Goal: Task Accomplishment & Management: Use online tool/utility

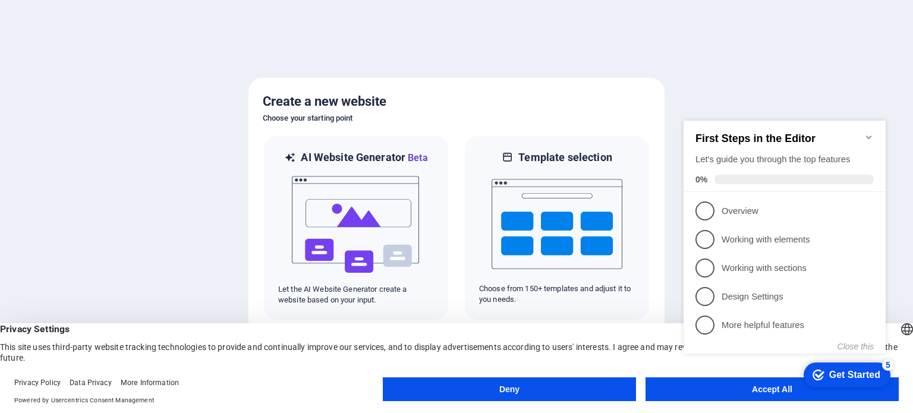
click at [670, 383] on button "Accept All" at bounding box center [772, 389] width 253 height 24
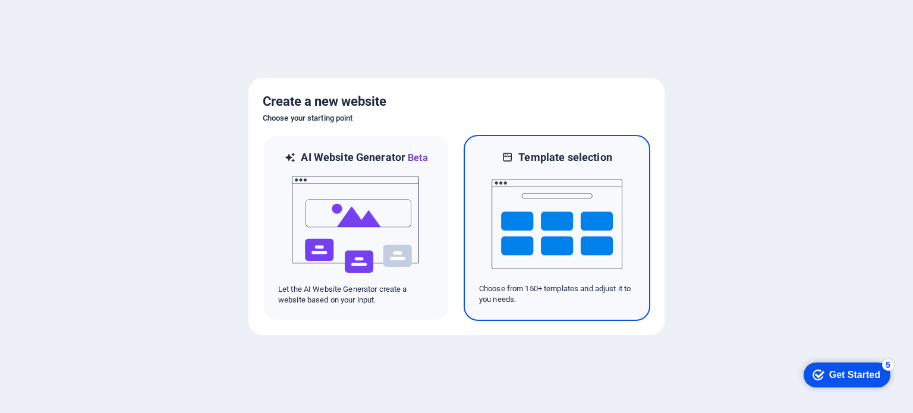
click at [578, 277] on img at bounding box center [557, 224] width 131 height 119
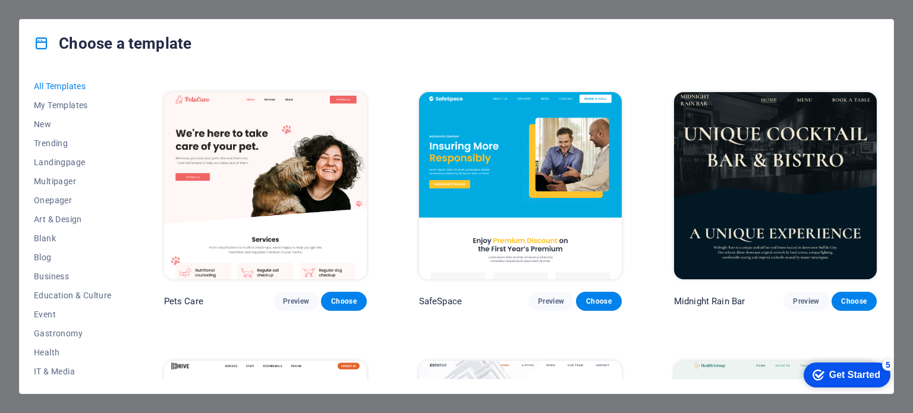
scroll to position [2259, 0]
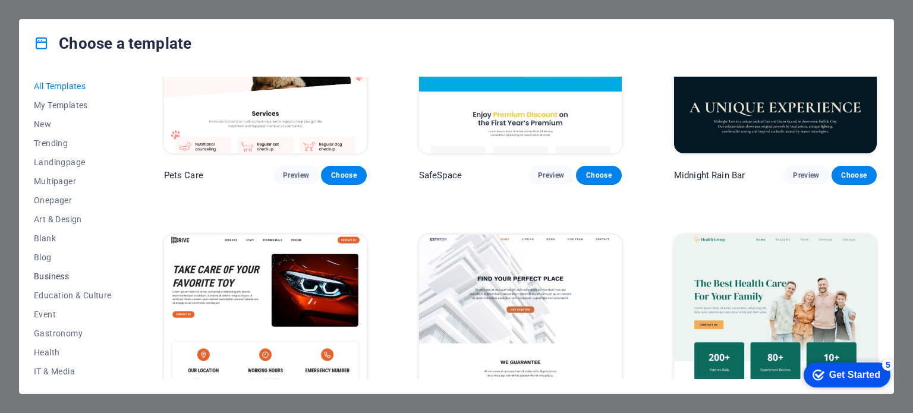
click at [43, 283] on button "Business" at bounding box center [73, 276] width 78 height 19
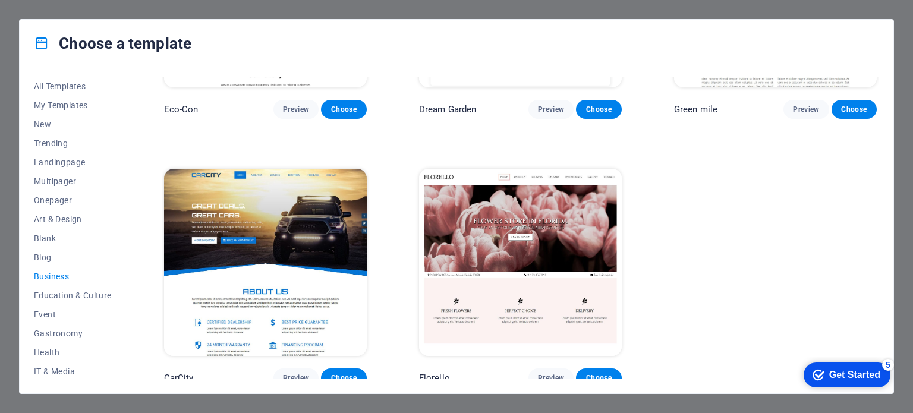
scroll to position [183, 0]
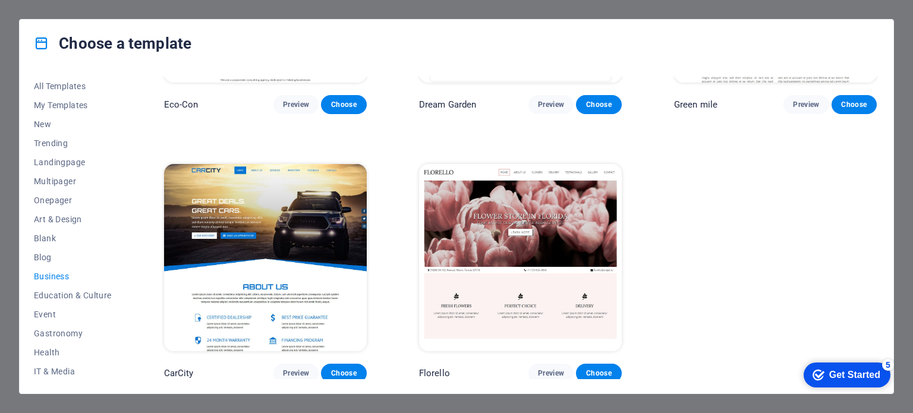
click at [340, 237] on img at bounding box center [265, 257] width 203 height 187
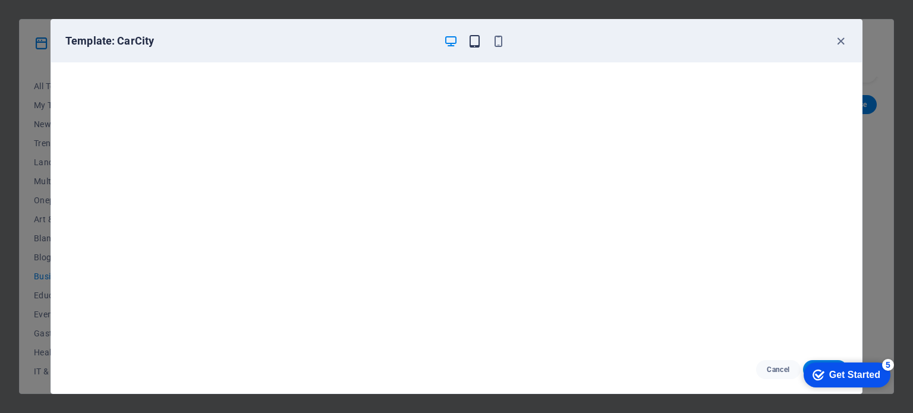
click at [471, 43] on icon "button" at bounding box center [475, 41] width 14 height 14
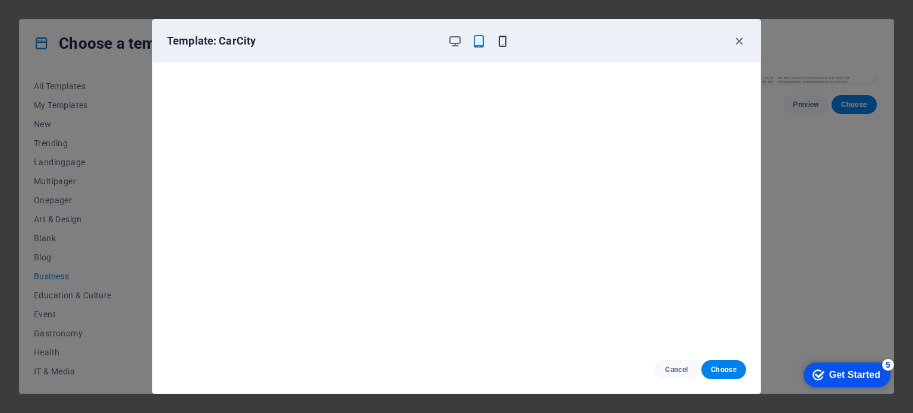
click at [502, 39] on icon "button" at bounding box center [503, 41] width 14 height 14
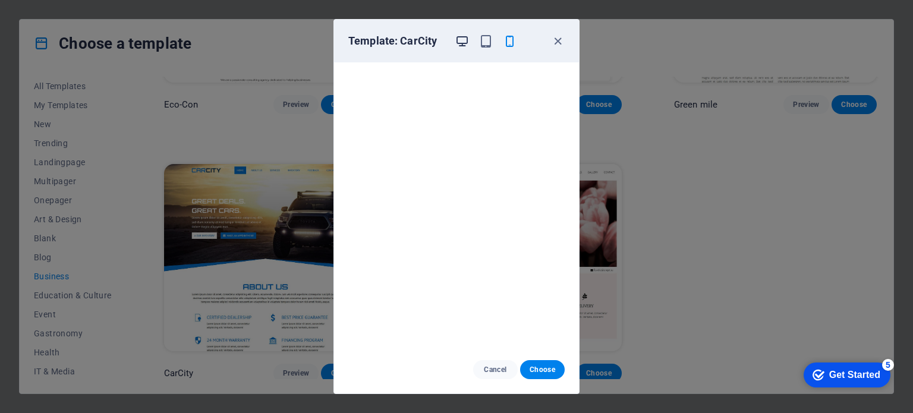
click at [462, 41] on icon "button" at bounding box center [462, 41] width 14 height 14
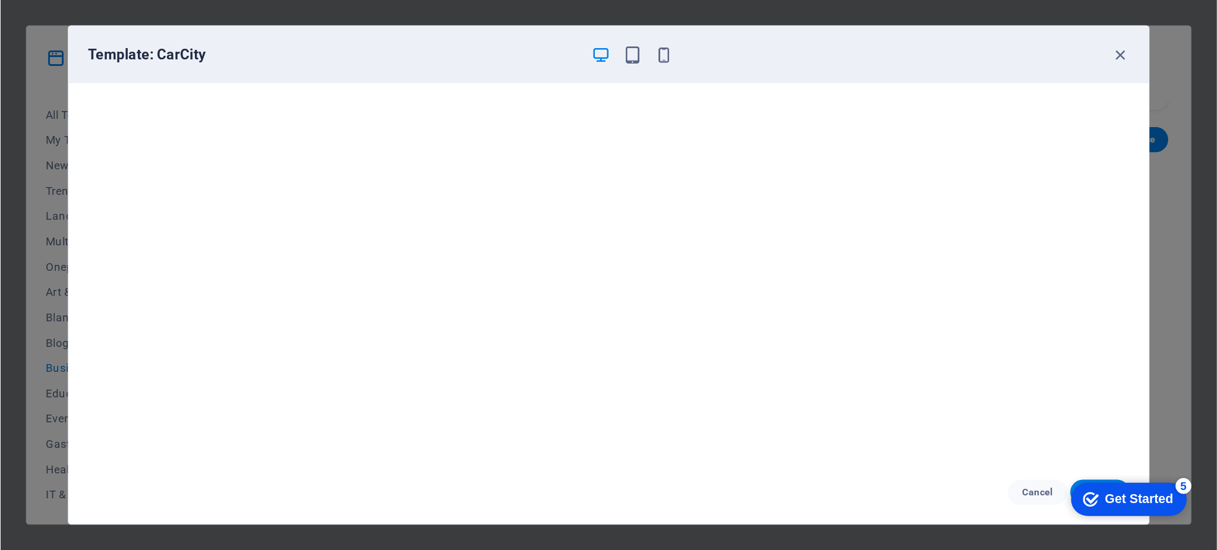
scroll to position [3, 0]
click at [858, 373] on div "Get Started" at bounding box center [854, 375] width 51 height 11
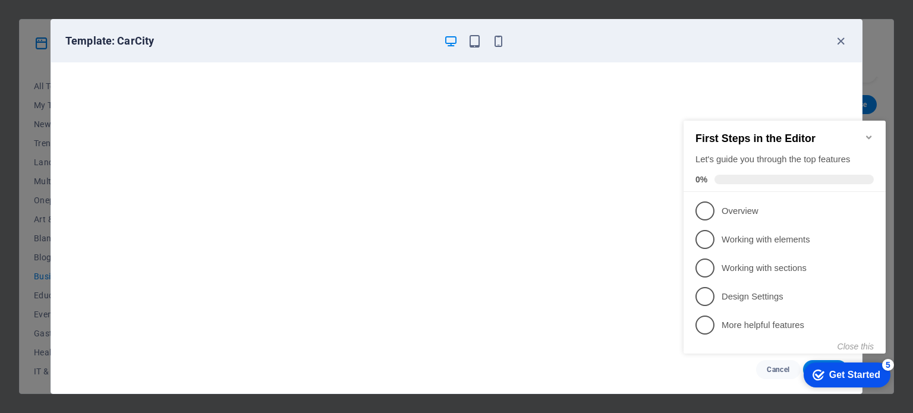
click at [833, 367] on div "checkmark Get Started 5" at bounding box center [847, 375] width 87 height 25
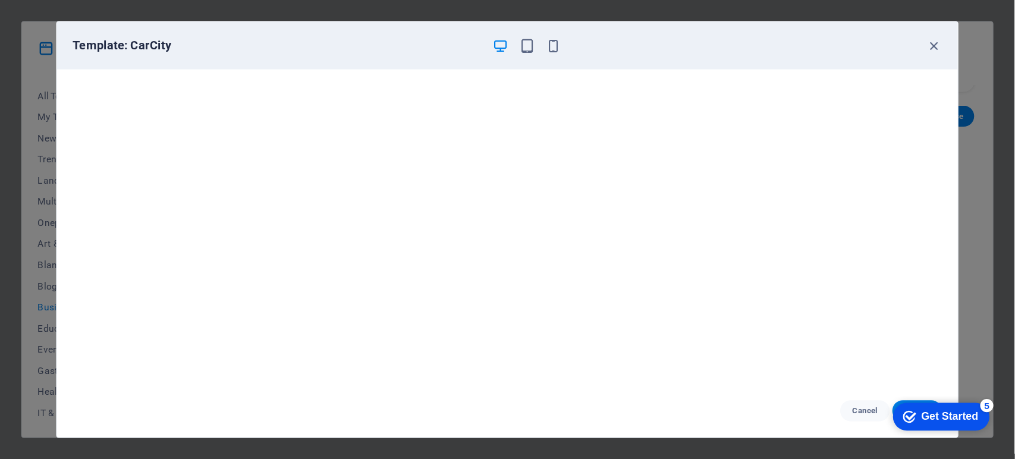
scroll to position [2, 0]
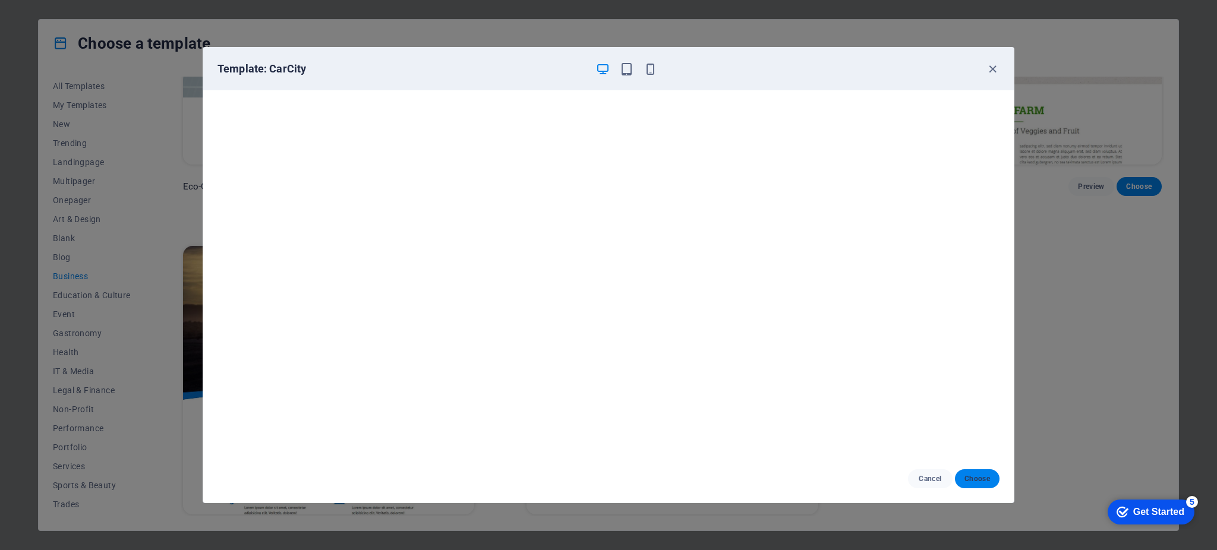
click at [913, 413] on button "Choose" at bounding box center [977, 479] width 45 height 19
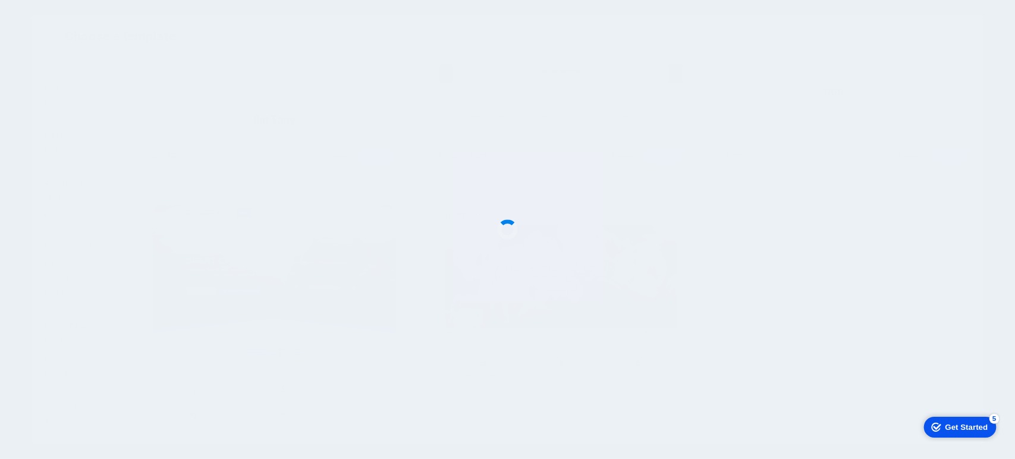
scroll to position [183, 0]
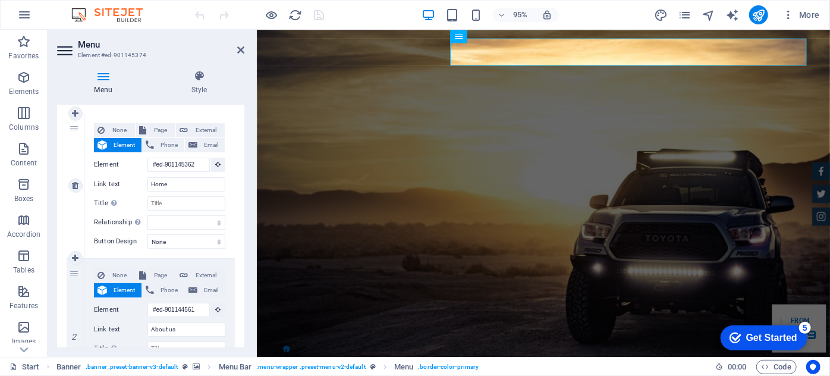
scroll to position [108, 0]
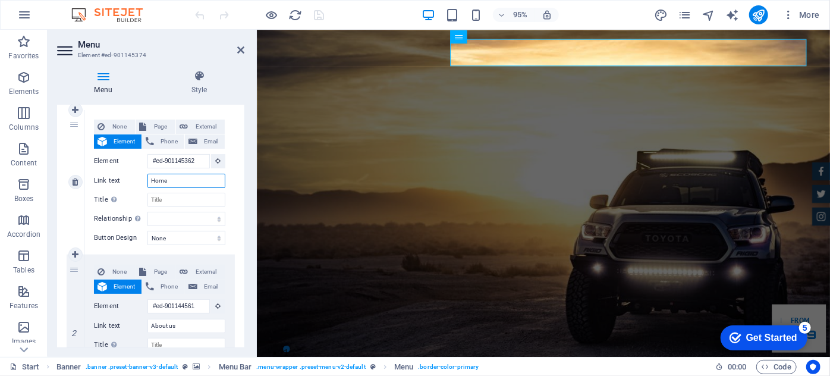
click at [180, 178] on input "Home" at bounding box center [186, 181] width 78 height 14
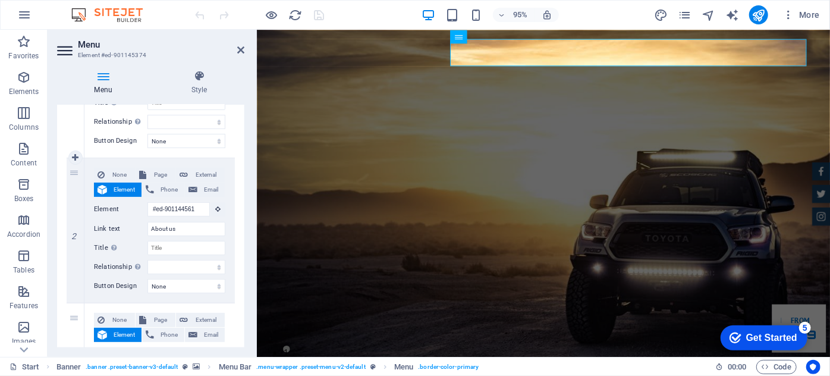
scroll to position [216, 0]
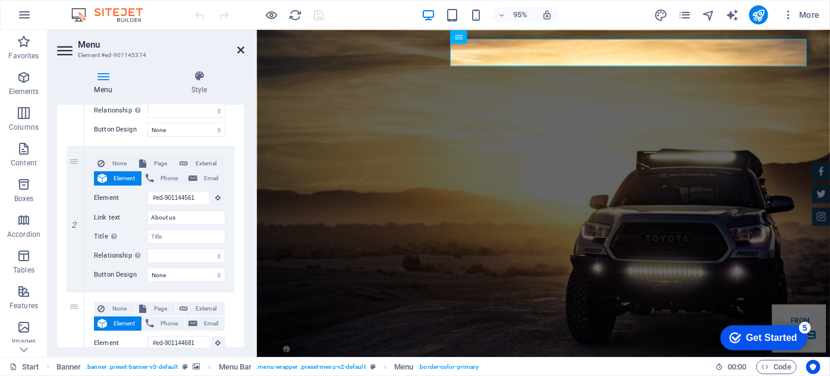
click at [241, 46] on icon at bounding box center [240, 50] width 7 height 10
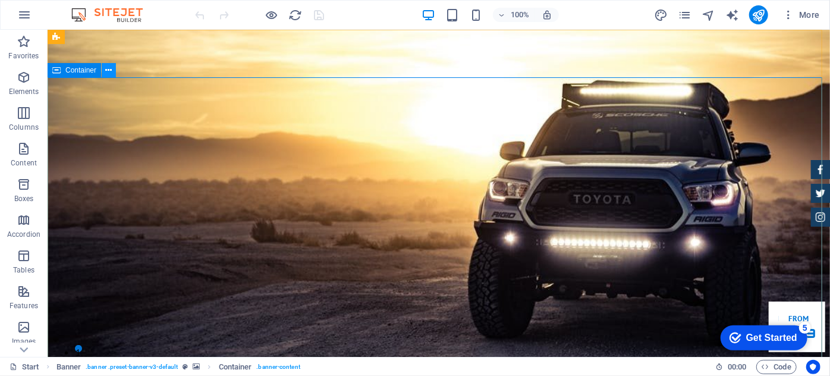
click at [109, 73] on icon at bounding box center [109, 70] width 7 height 12
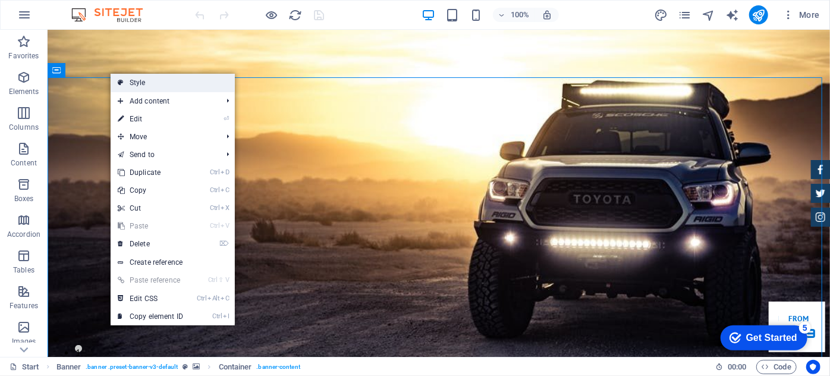
click at [143, 80] on link "Style" at bounding box center [173, 83] width 124 height 18
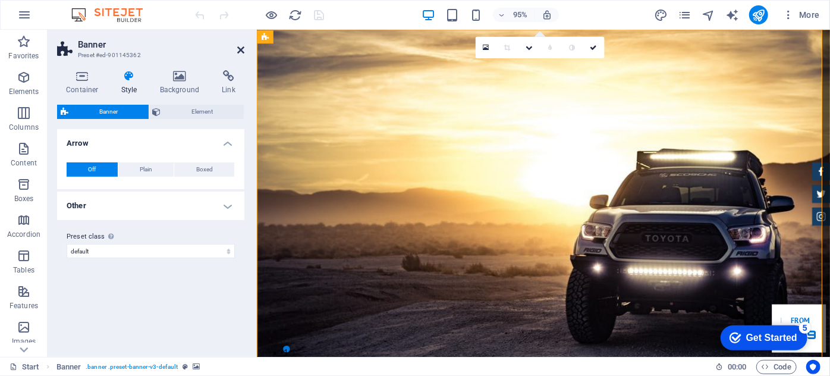
click at [239, 50] on icon at bounding box center [240, 50] width 7 height 10
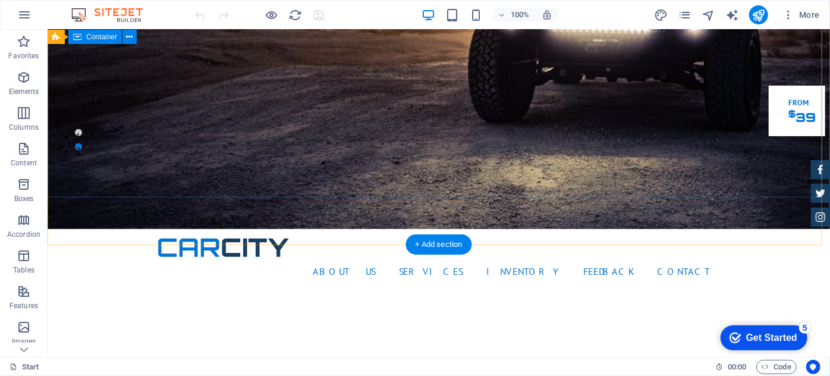
scroll to position [0, 0]
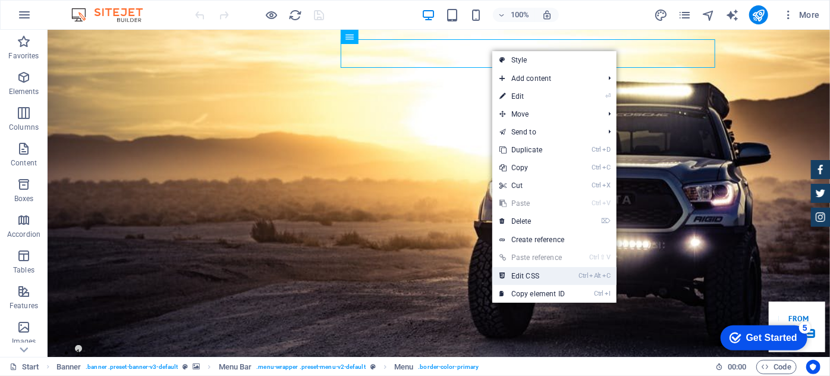
click at [522, 276] on link "Ctrl Alt C Edit CSS" at bounding box center [532, 276] width 80 height 18
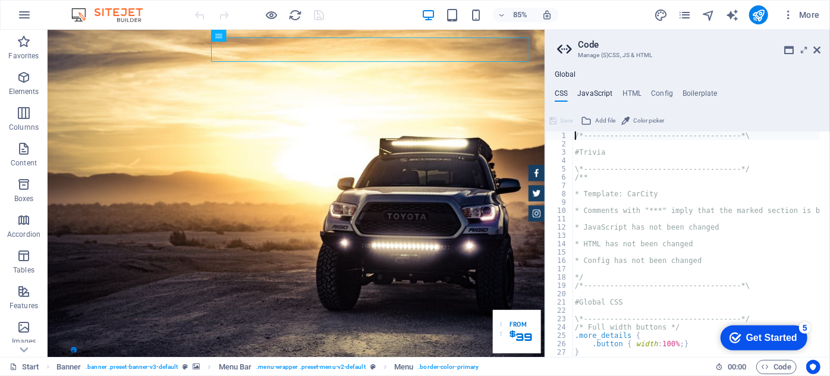
click at [594, 95] on h4 "JavaScript" at bounding box center [594, 95] width 35 height 13
type textarea "/* JS for preset "Menu V2" */"
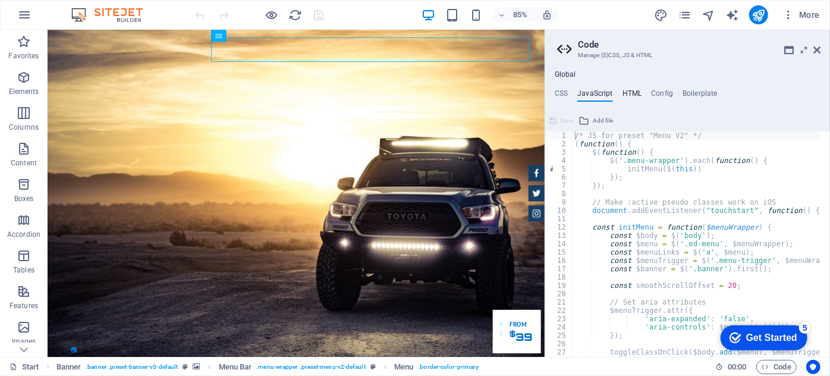
click at [631, 95] on h4 "HTML" at bounding box center [632, 95] width 20 height 13
type textarea "<a href="#main-content" class="wv-link-content button">Skip to main content</a>"
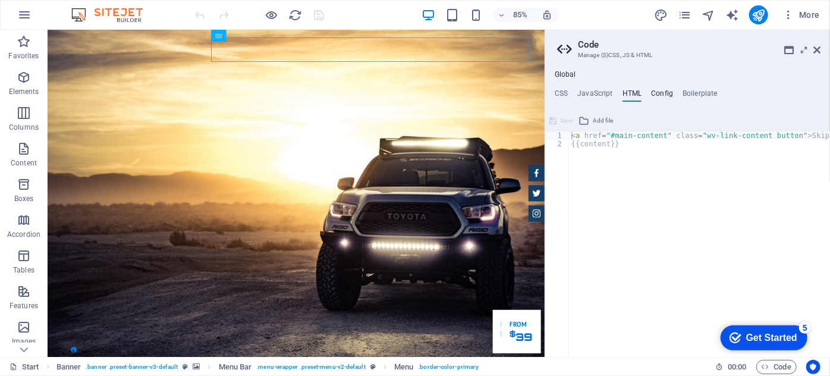
click at [663, 89] on h4 "Config" at bounding box center [662, 95] width 22 height 13
type textarea "$fc-headlines: H2;"
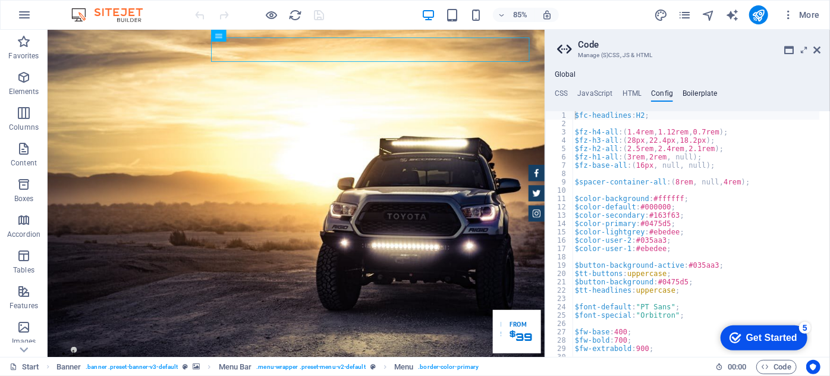
click at [705, 90] on h4 "Boilerplate" at bounding box center [699, 95] width 35 height 13
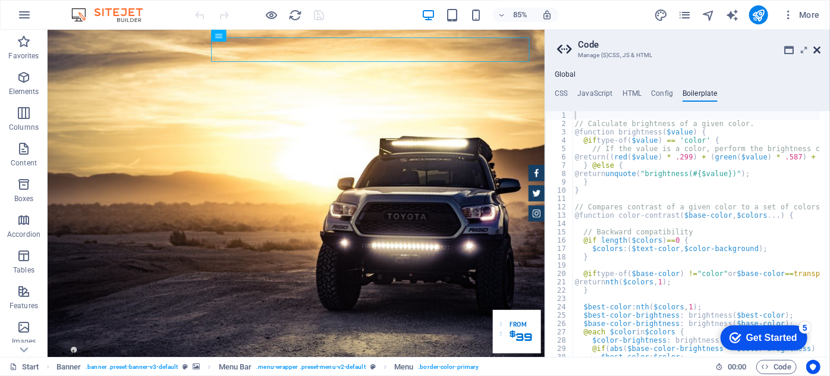
click at [816, 49] on icon at bounding box center [816, 50] width 7 height 10
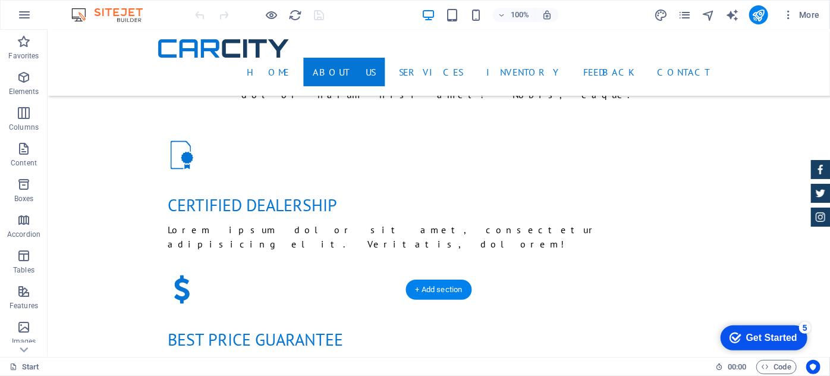
scroll to position [973, 0]
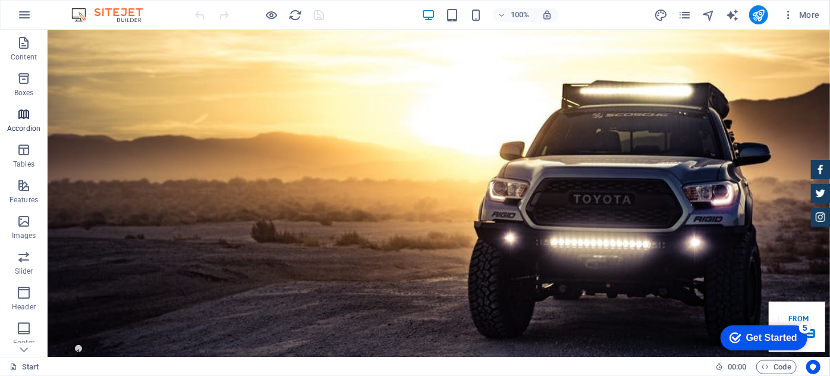
scroll to position [108, 0]
click at [27, 222] on icon "button" at bounding box center [24, 219] width 14 height 14
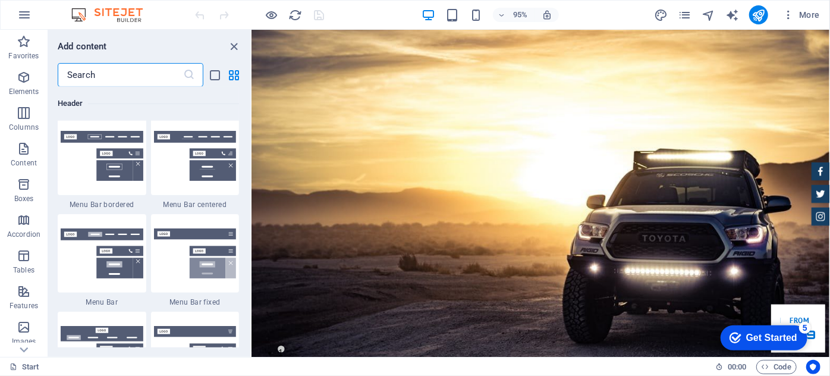
scroll to position [207, 0]
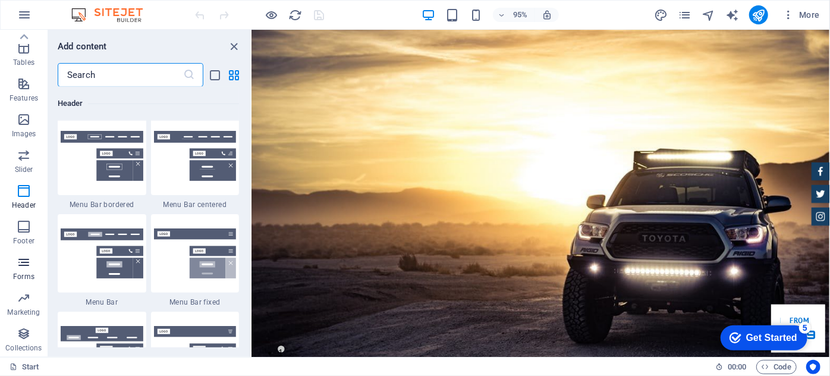
click at [18, 264] on icon "button" at bounding box center [24, 262] width 14 height 14
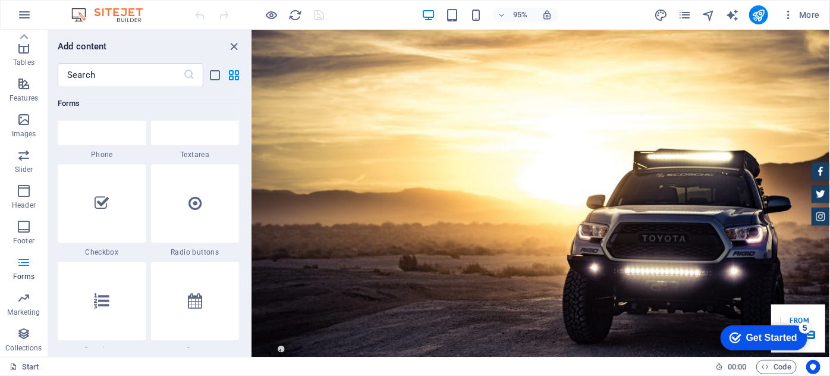
scroll to position [9274, 0]
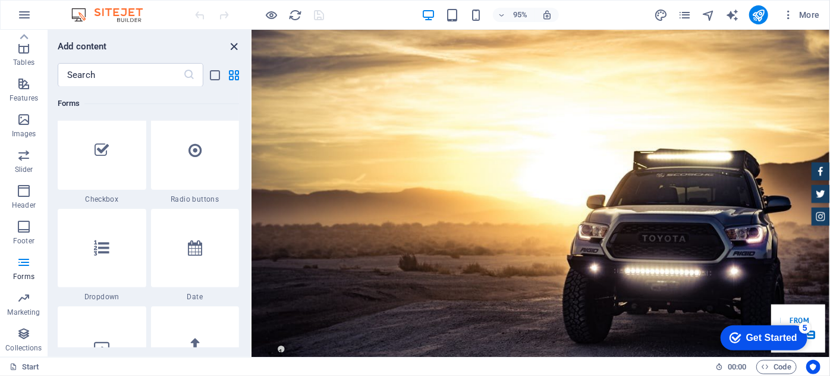
drag, startPoint x: 237, startPoint y: 45, endPoint x: 189, endPoint y: 24, distance: 52.2
click at [237, 45] on icon "close panel" at bounding box center [235, 47] width 14 height 14
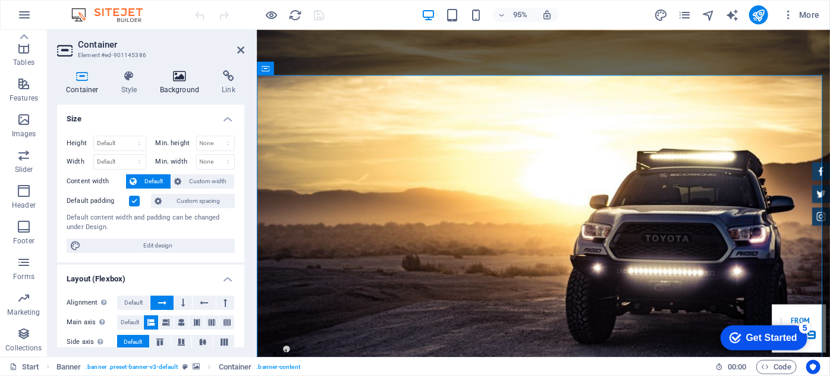
click at [171, 88] on h4 "Background" at bounding box center [182, 82] width 62 height 25
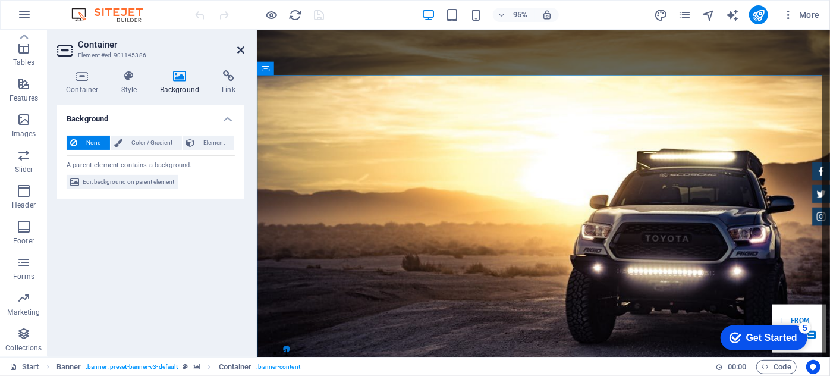
click at [241, 51] on icon at bounding box center [240, 50] width 7 height 10
